Goal: Information Seeking & Learning: Learn about a topic

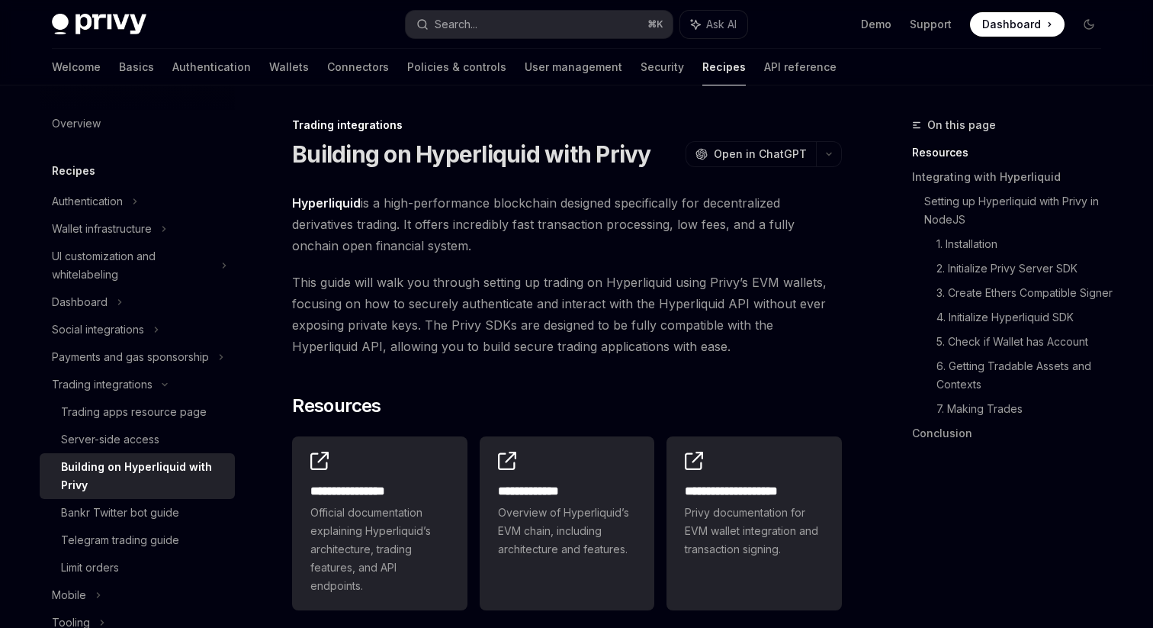
scroll to position [397, 0]
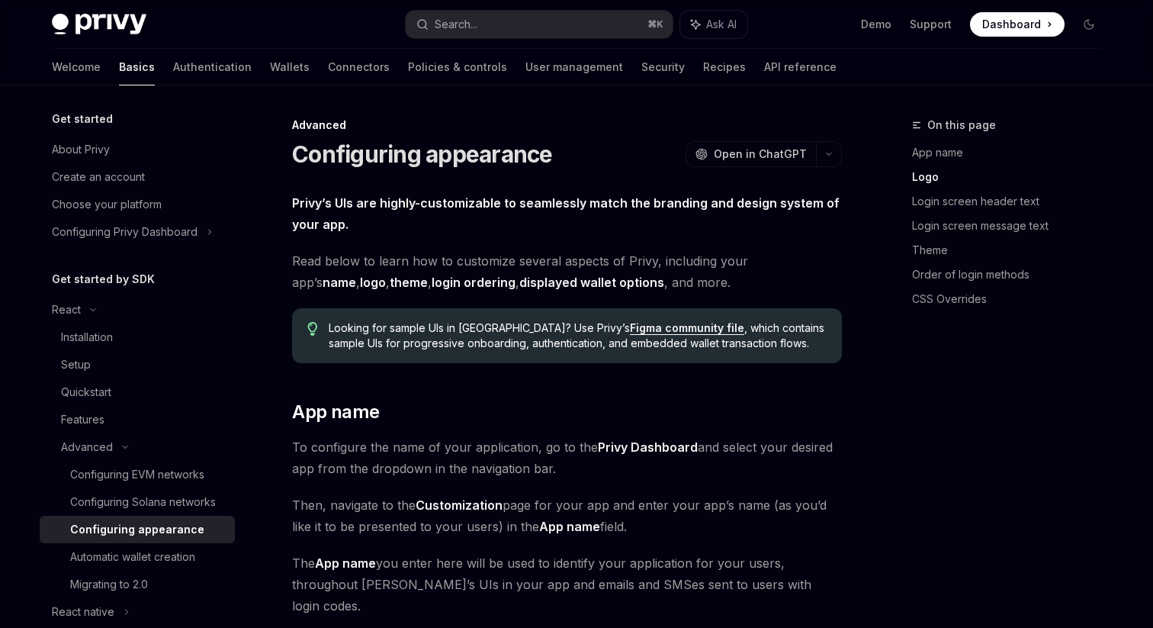
scroll to position [590, 0]
